Goal: Task Accomplishment & Management: Manage account settings

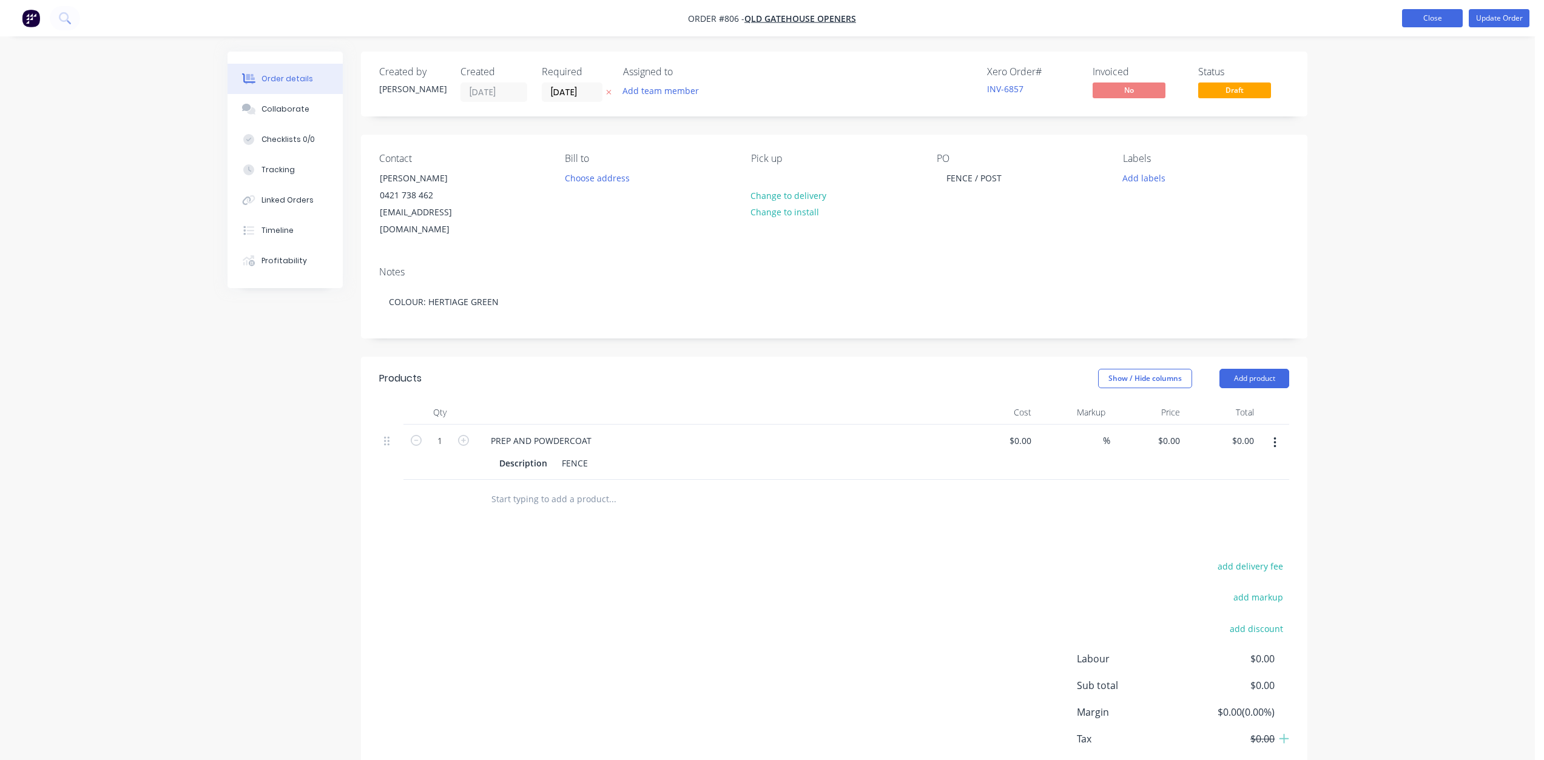
click at [1436, 16] on button "Close" at bounding box center [1432, 18] width 61 height 18
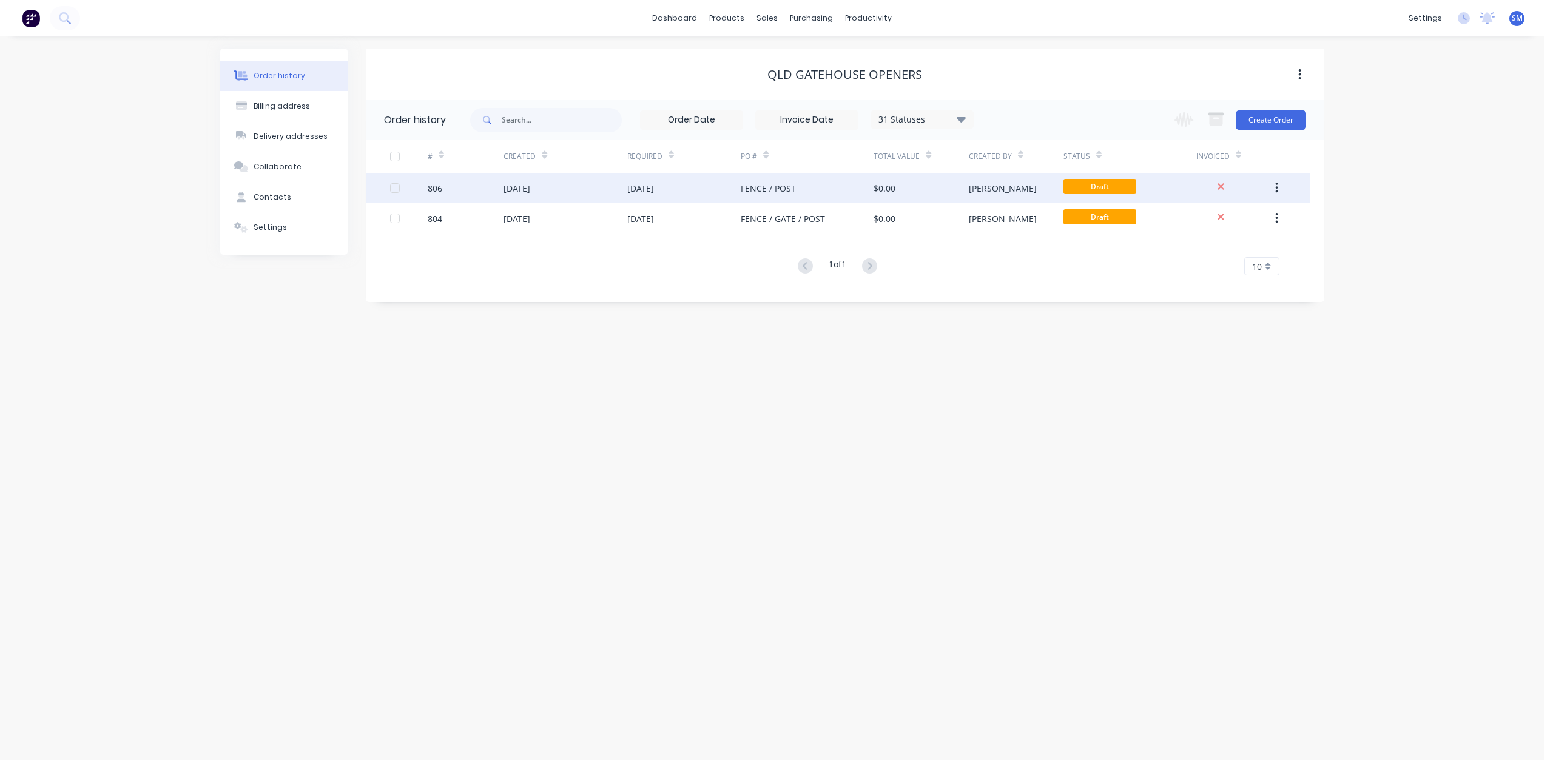
click at [914, 186] on div "$0.00" at bounding box center [920, 188] width 95 height 30
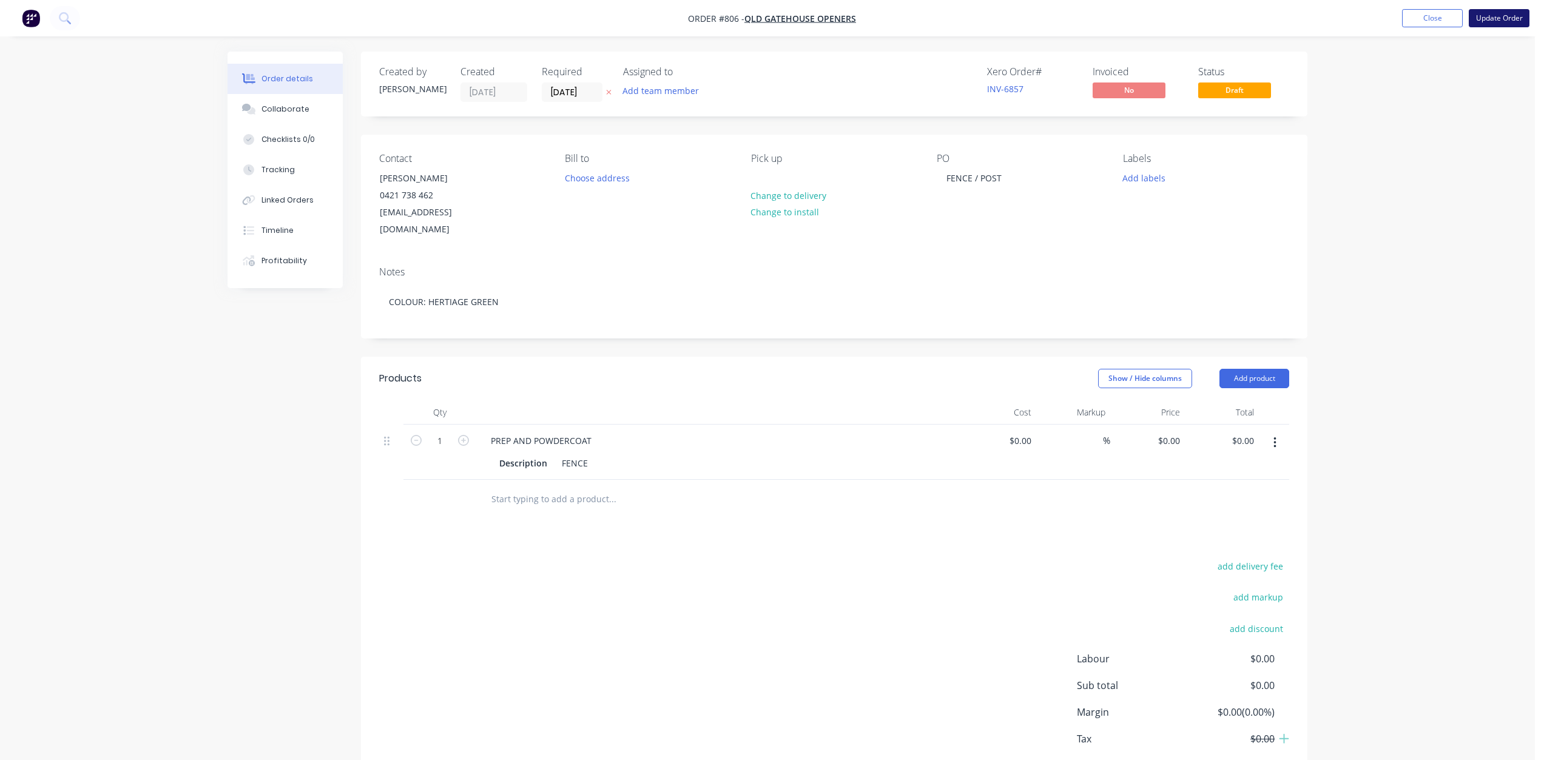
click at [1501, 19] on button "Update Order" at bounding box center [1499, 18] width 61 height 18
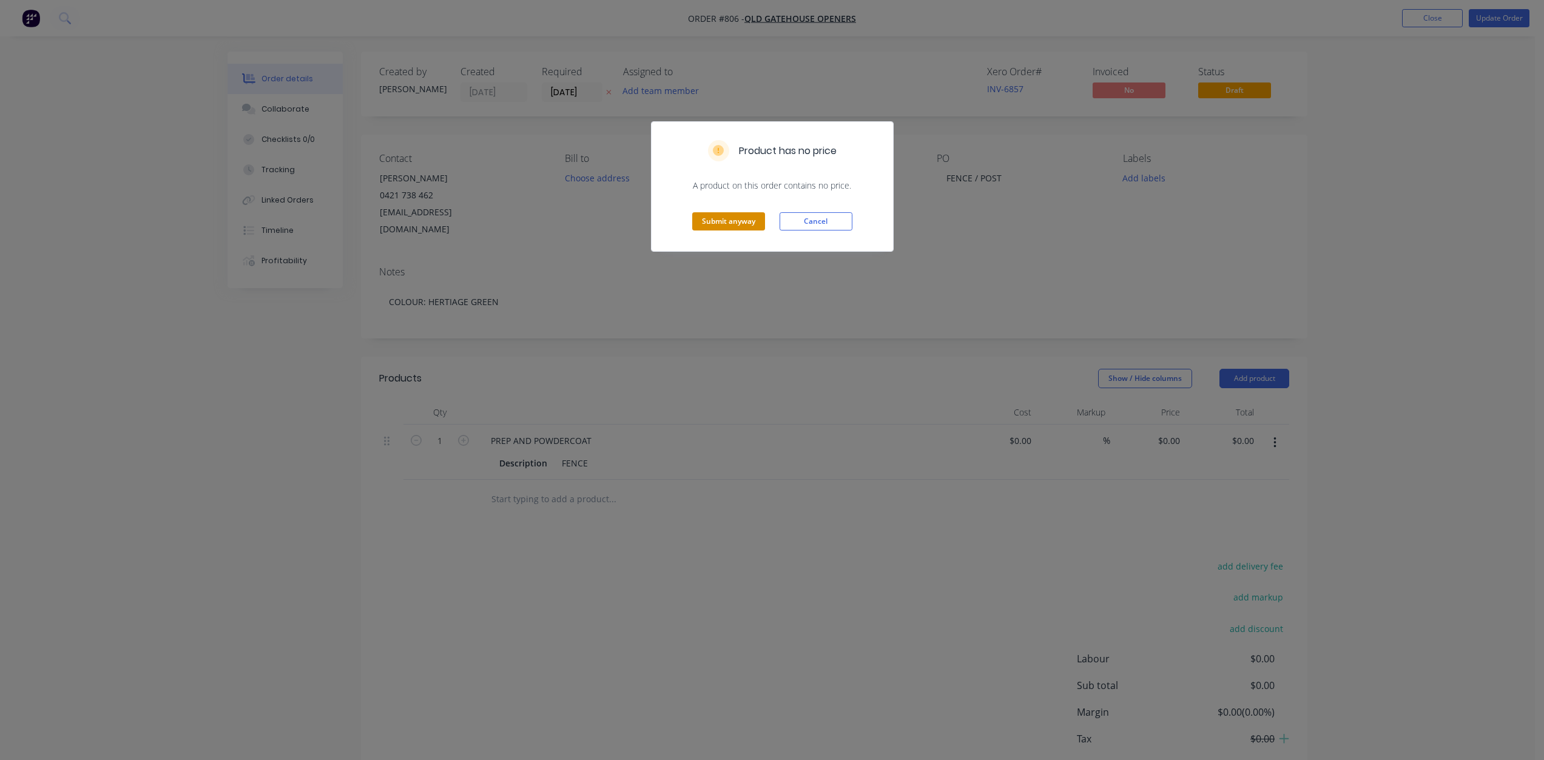
click at [713, 218] on button "Submit anyway" at bounding box center [728, 221] width 73 height 18
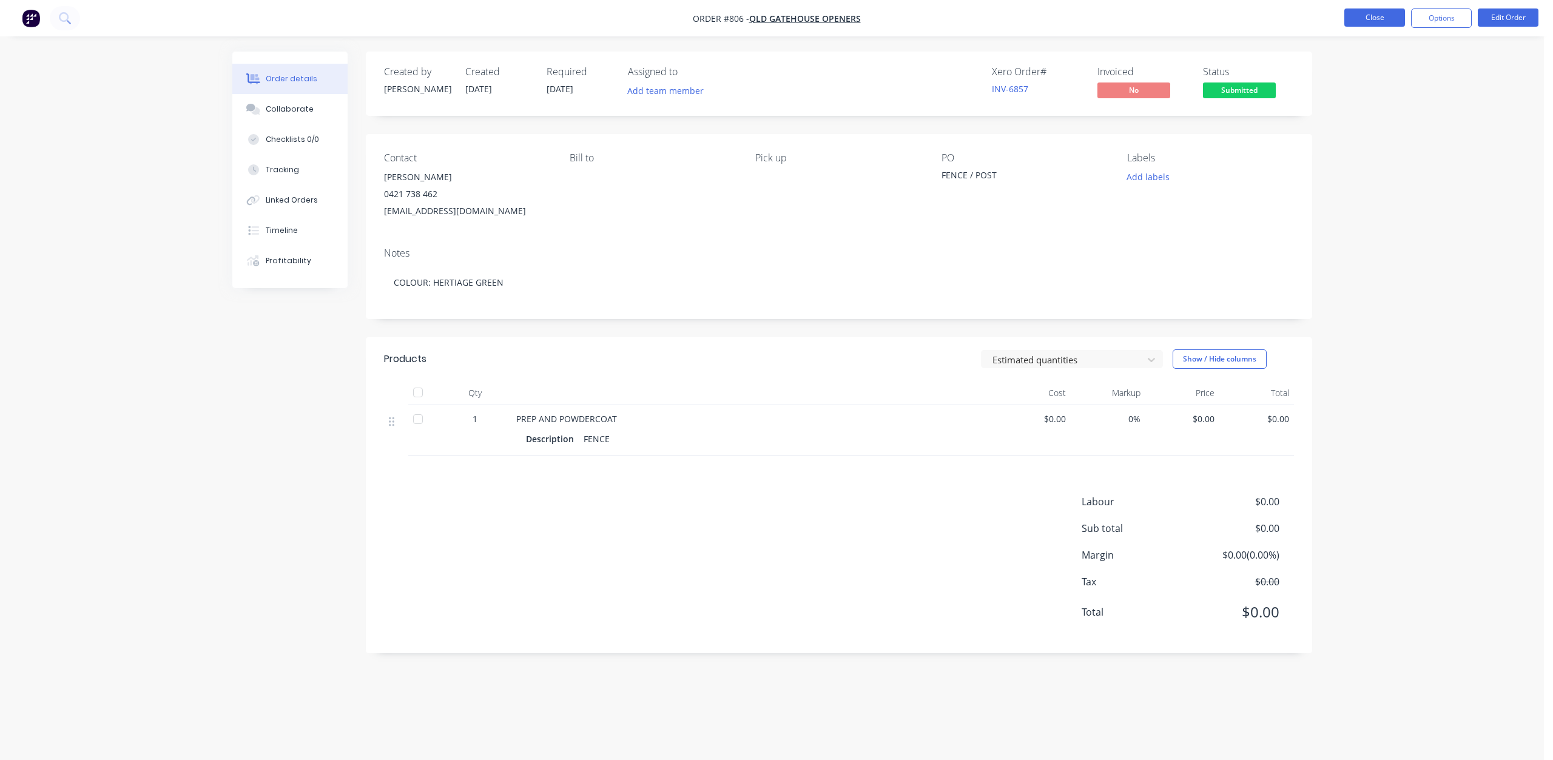
click at [1373, 10] on button "Close" at bounding box center [1374, 17] width 61 height 18
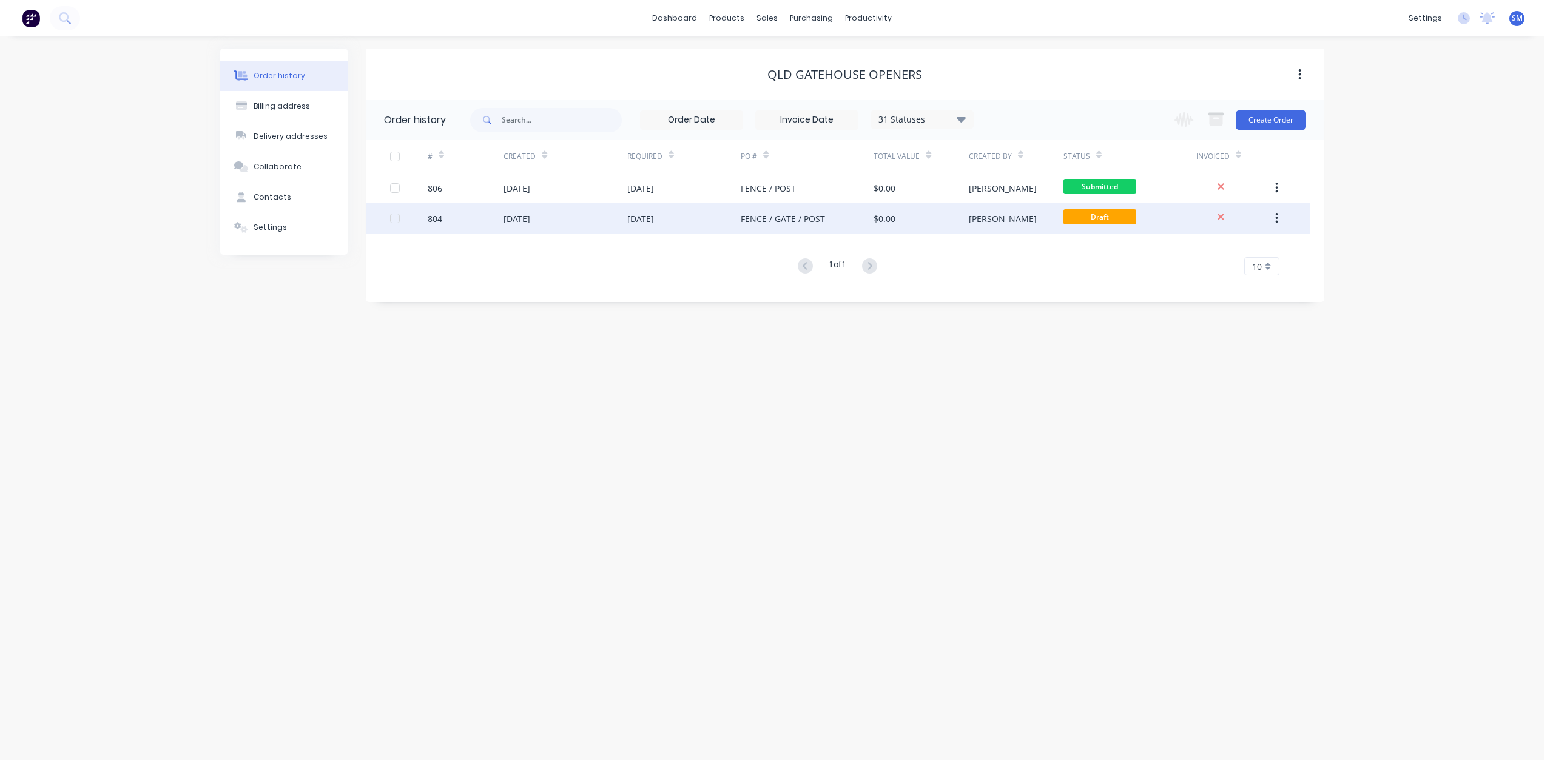
click at [1122, 221] on span "Draft" at bounding box center [1099, 216] width 73 height 15
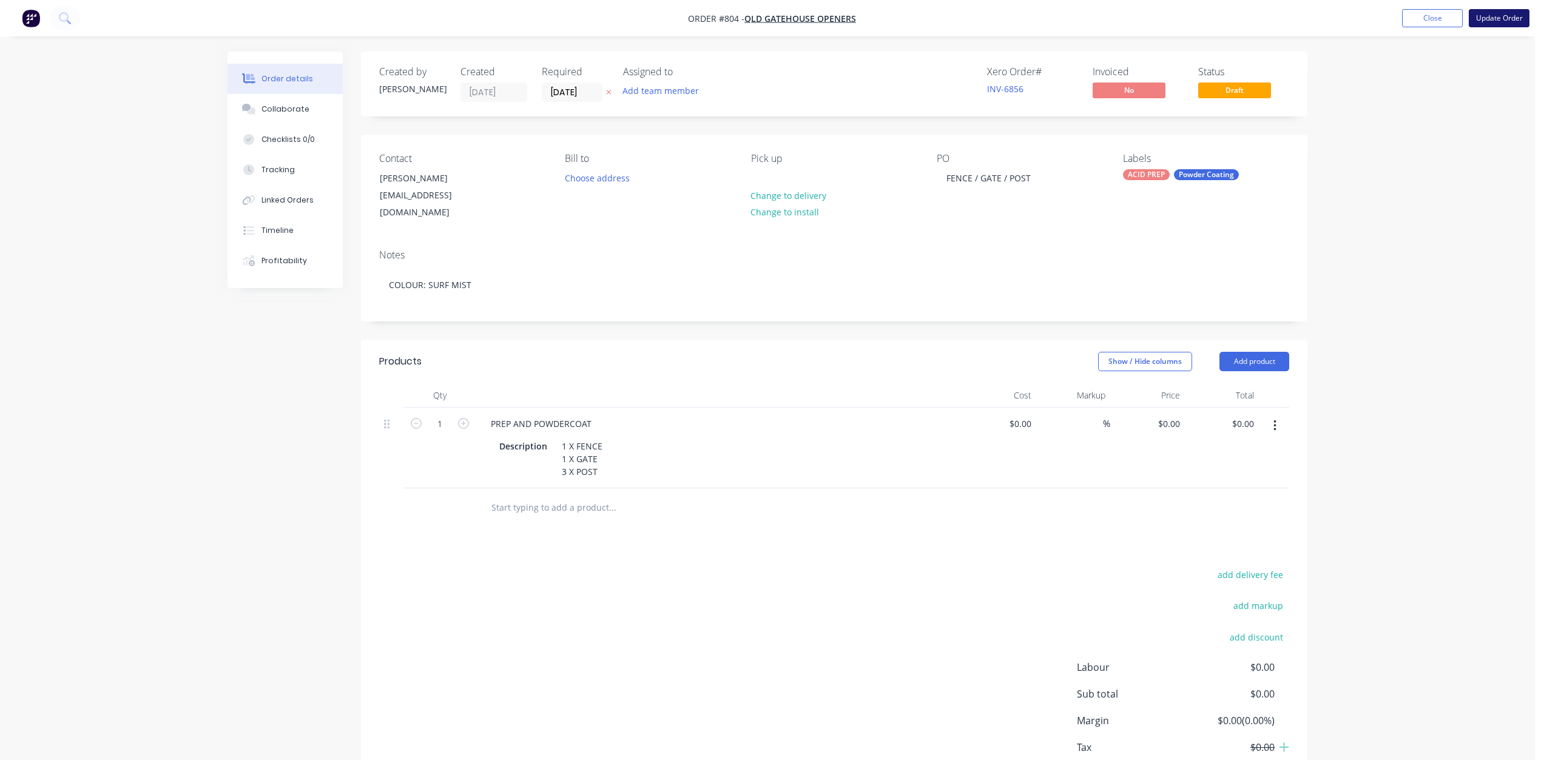
click at [1502, 17] on button "Update Order" at bounding box center [1499, 18] width 61 height 18
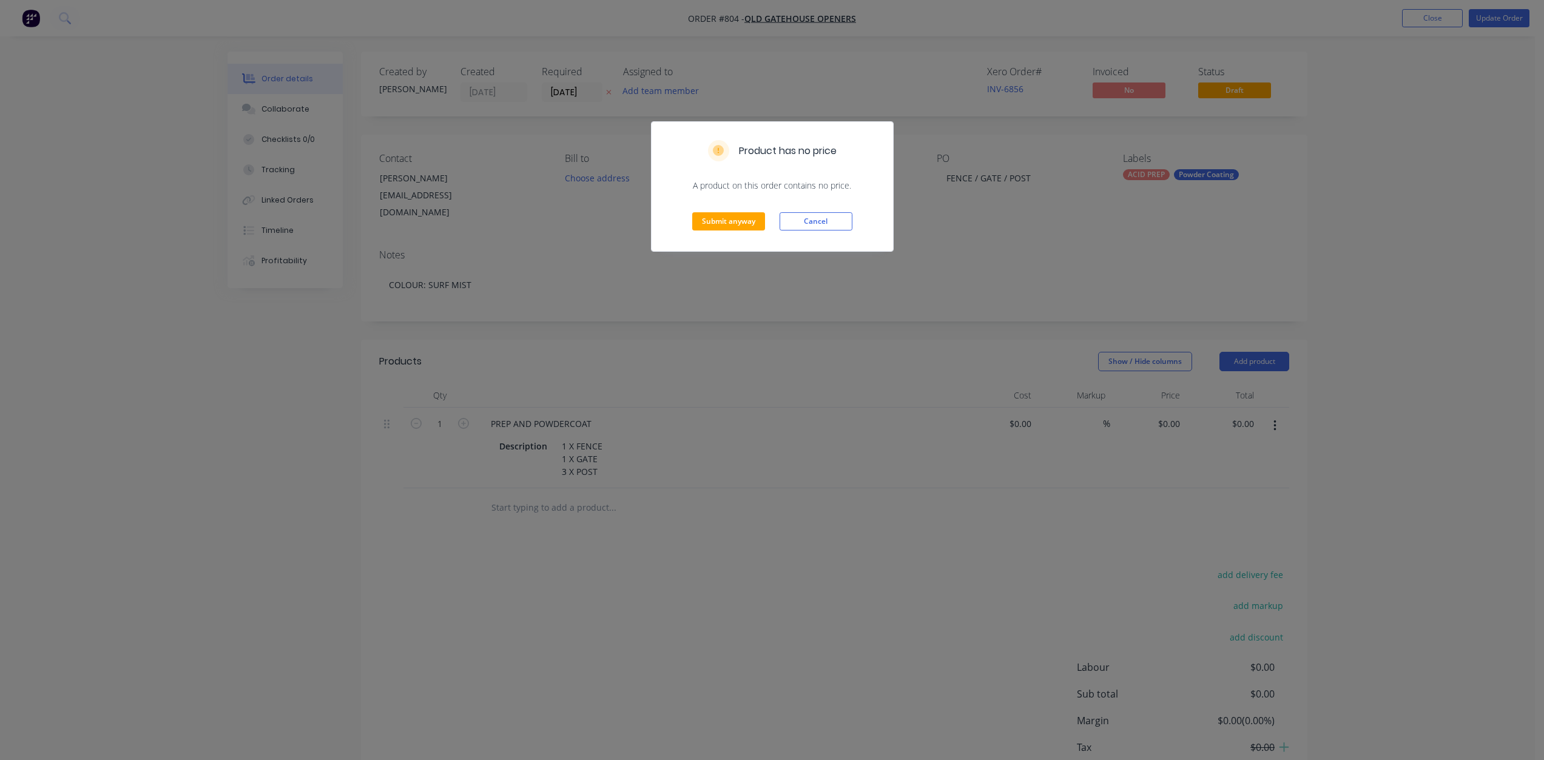
click at [726, 210] on div "Submit anyway Cancel" at bounding box center [771, 221] width 241 height 59
click at [723, 218] on button "Submit anyway" at bounding box center [728, 221] width 73 height 18
